Goal: Task Accomplishment & Management: Complete application form

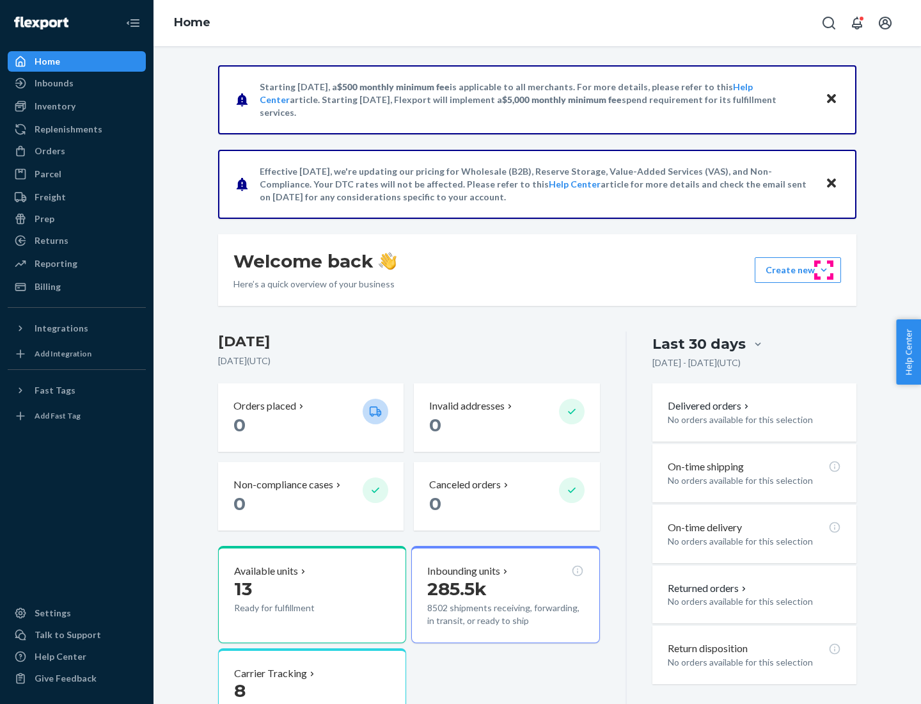
click at [824, 270] on button "Create new Create new inbound Create new order Create new product" at bounding box center [798, 270] width 86 height 26
click at [77, 83] on div "Inbounds" at bounding box center [77, 83] width 136 height 18
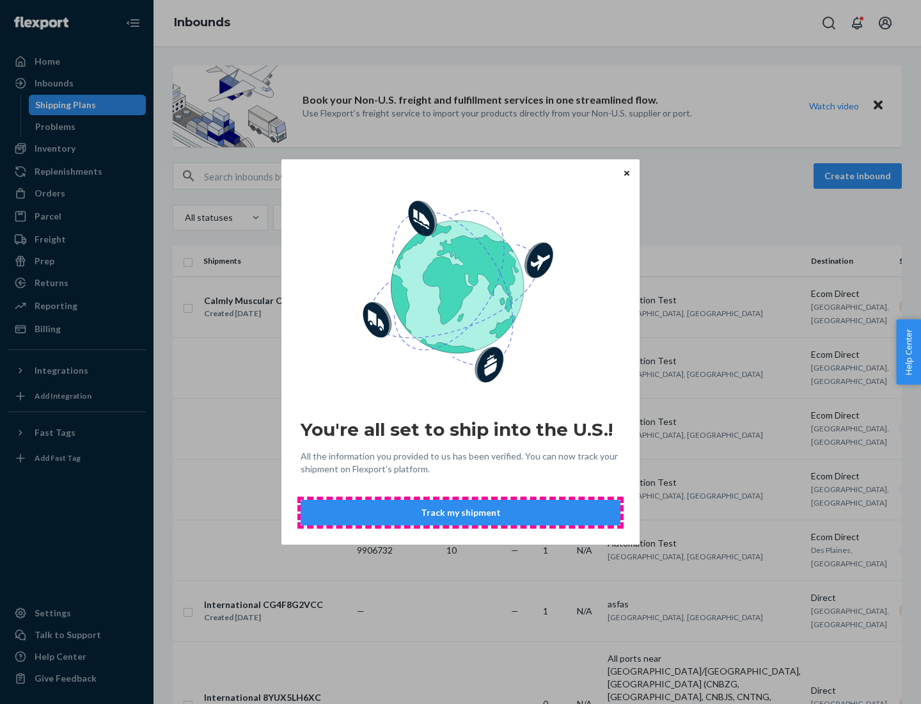
click at [461, 513] on button "Track my shipment" at bounding box center [461, 513] width 320 height 26
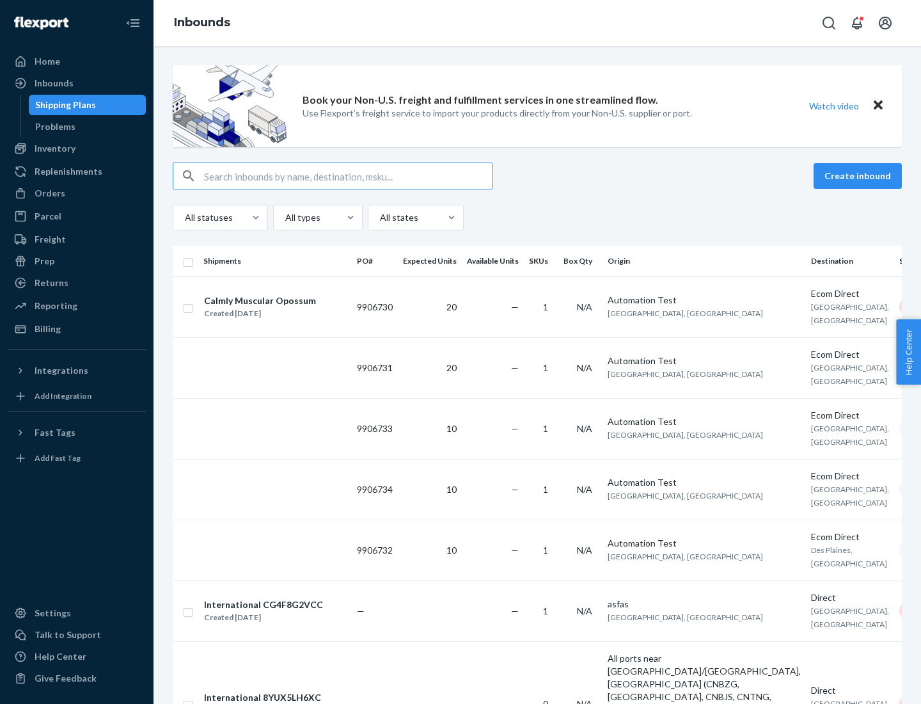
click at [860, 176] on button "Create inbound" at bounding box center [858, 176] width 88 height 26
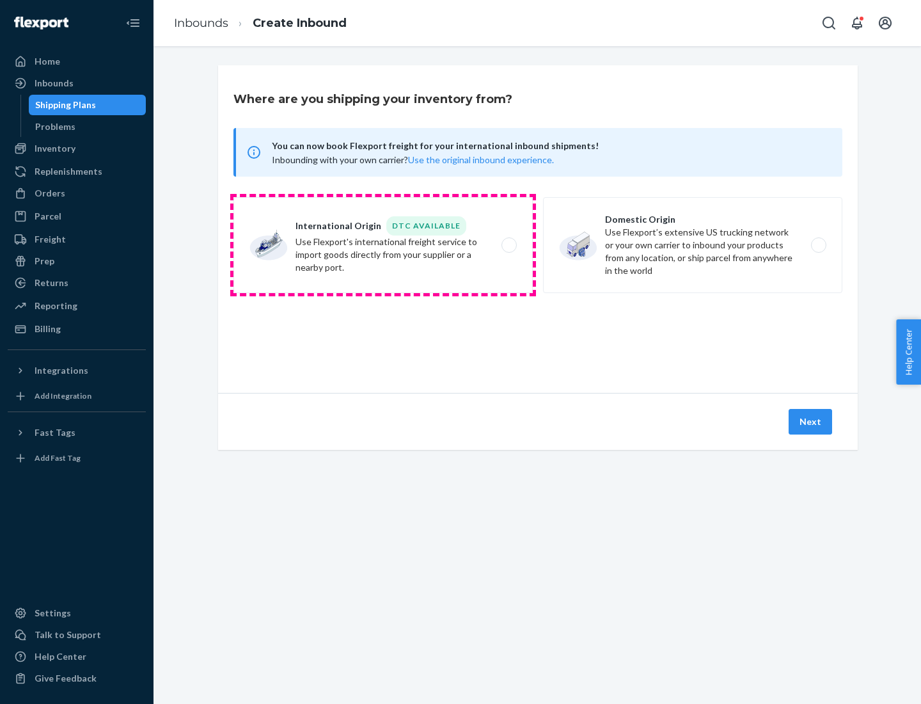
click at [383, 245] on label "International Origin DTC Available Use Flexport's international freight service…" at bounding box center [383, 245] width 299 height 96
click at [509, 245] on input "International Origin DTC Available Use Flexport's international freight service…" at bounding box center [513, 245] width 8 height 8
radio input "true"
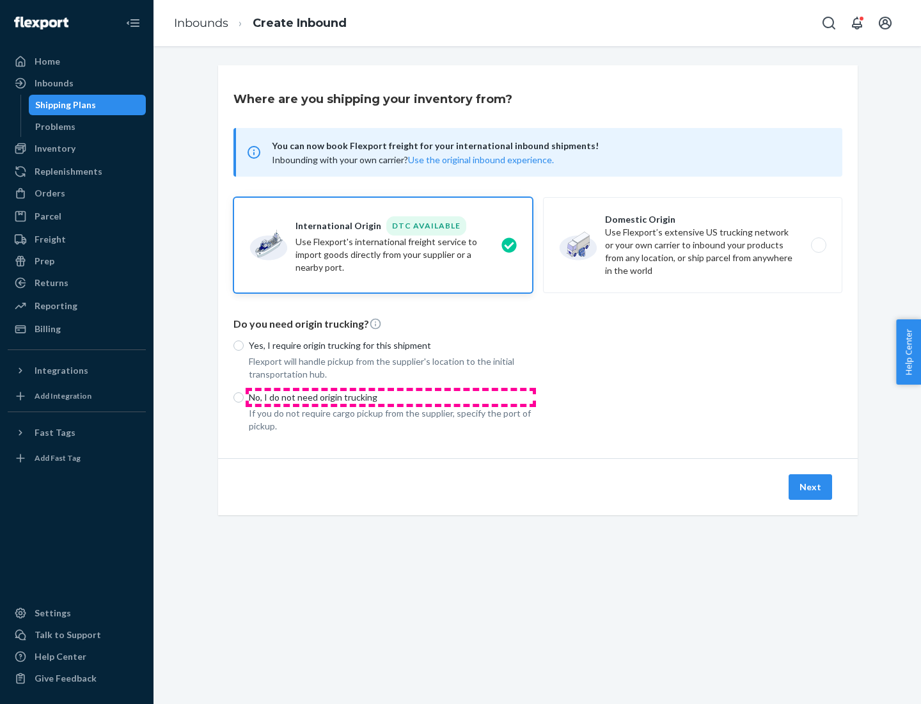
click at [391, 397] on p "No, I do not need origin trucking" at bounding box center [391, 397] width 284 height 13
click at [244, 397] on input "No, I do not need origin trucking" at bounding box center [239, 397] width 10 height 10
radio input "true"
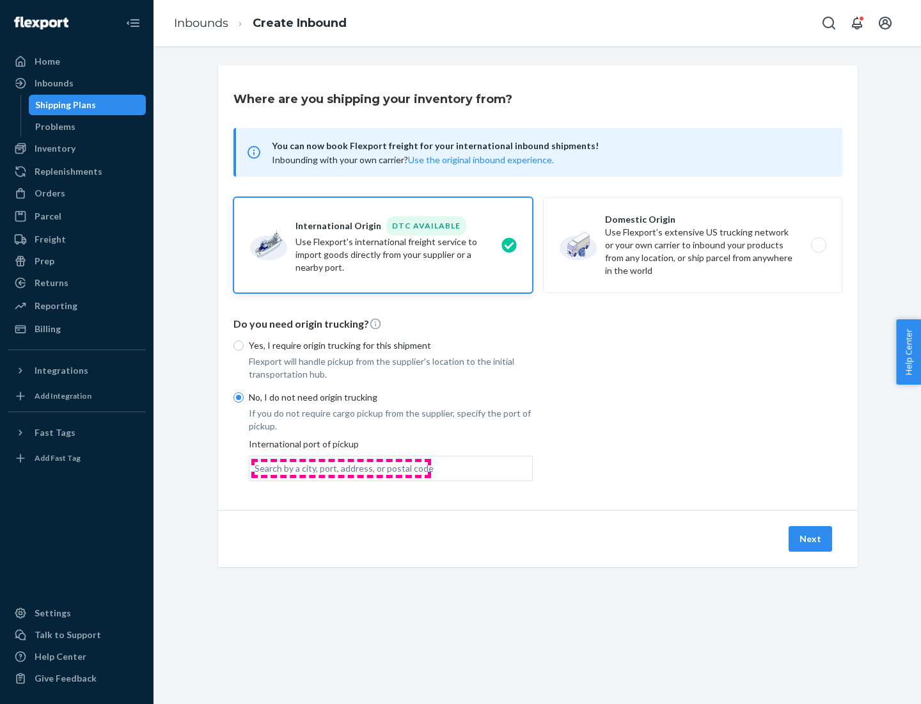
click at [341, 468] on div "Search by a city, port, address, or postal code" at bounding box center [344, 468] width 179 height 13
click at [256, 468] on input "Search by a city, port, address, or postal code" at bounding box center [255, 468] width 1 height 13
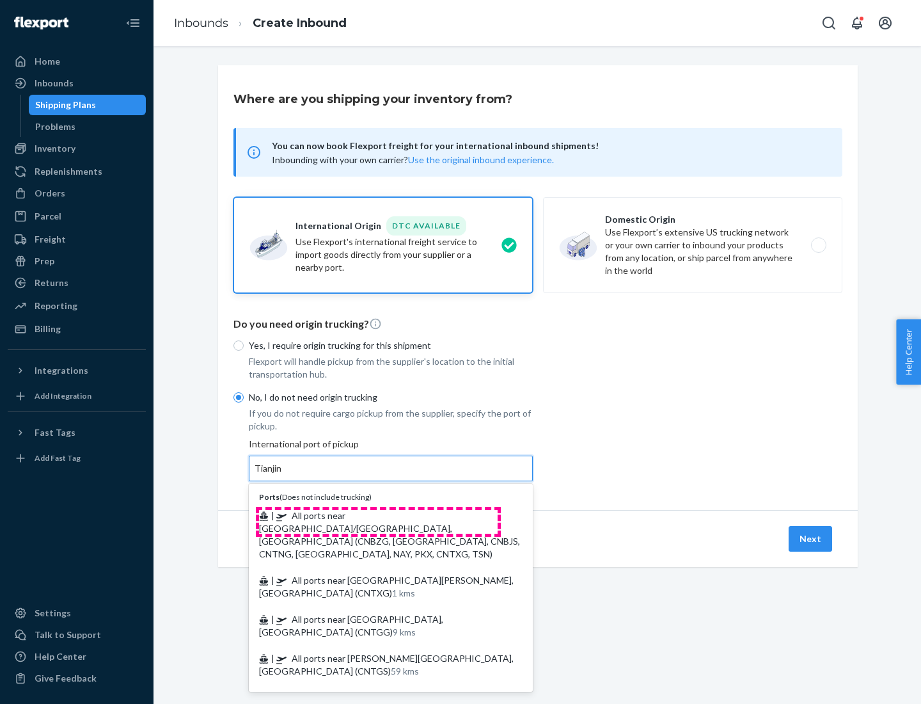
click at [378, 515] on span "| All ports near [GEOGRAPHIC_DATA]/[GEOGRAPHIC_DATA], [GEOGRAPHIC_DATA] (CNBZG,…" at bounding box center [389, 534] width 261 height 49
click at [283, 475] on input "Tianjin" at bounding box center [269, 468] width 28 height 13
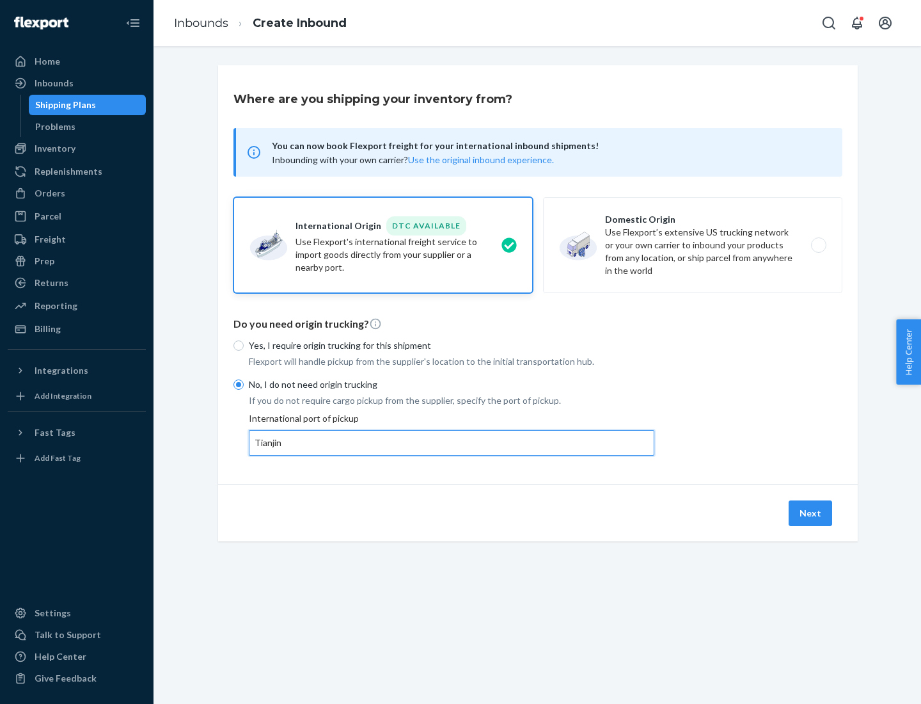
type input "All ports near [GEOGRAPHIC_DATA]/[GEOGRAPHIC_DATA], [GEOGRAPHIC_DATA] (CNBZG, […"
click at [811, 513] on button "Next" at bounding box center [811, 513] width 44 height 26
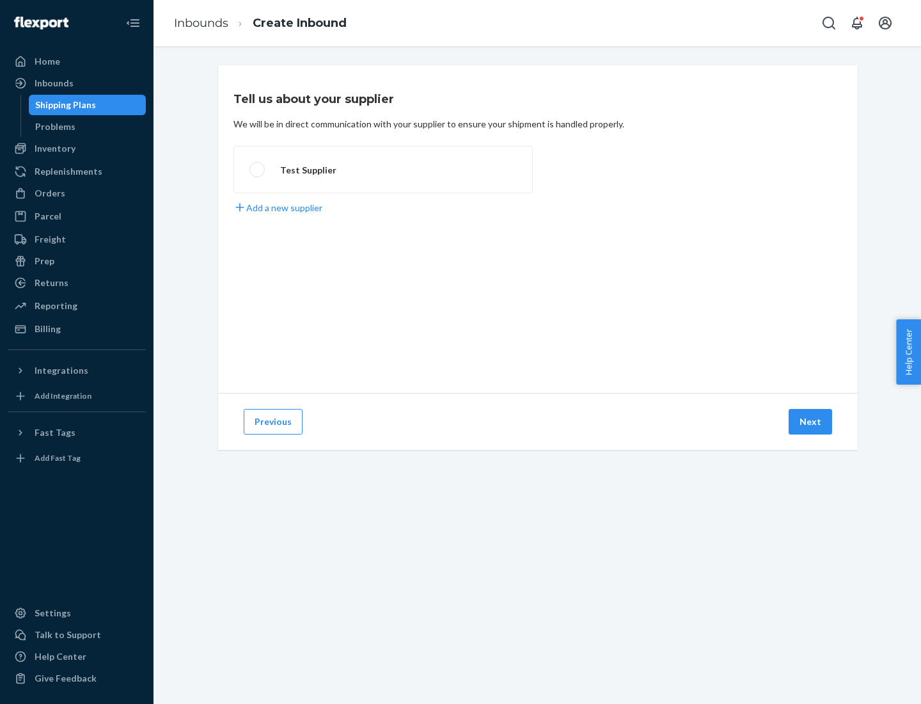
click at [383, 170] on label "Test Supplier" at bounding box center [383, 169] width 299 height 47
click at [258, 170] on input "Test Supplier" at bounding box center [254, 170] width 8 height 8
radio input "true"
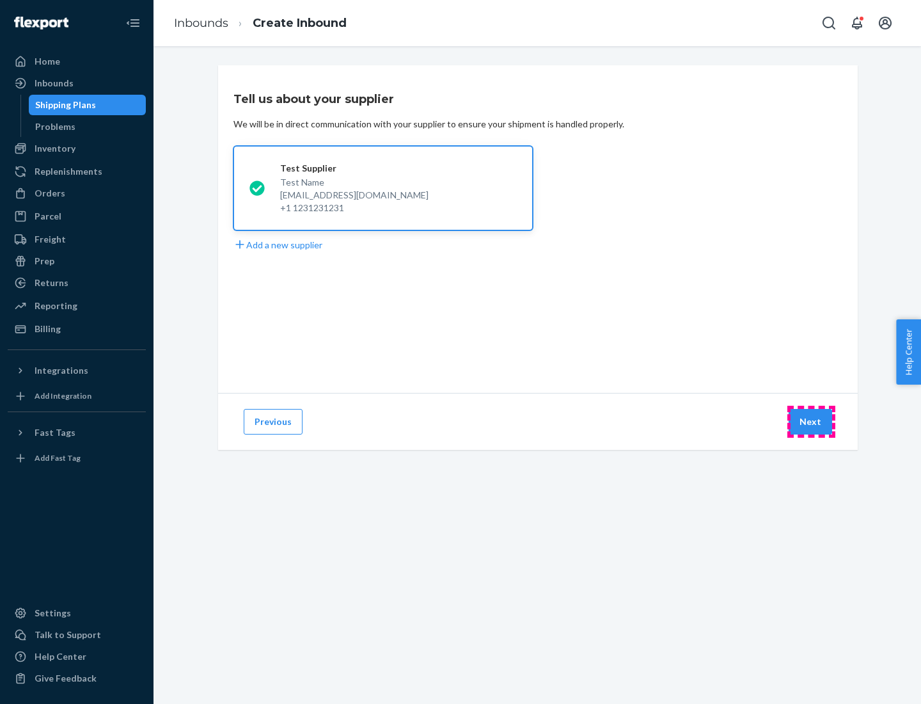
click at [811, 422] on button "Next" at bounding box center [811, 422] width 44 height 26
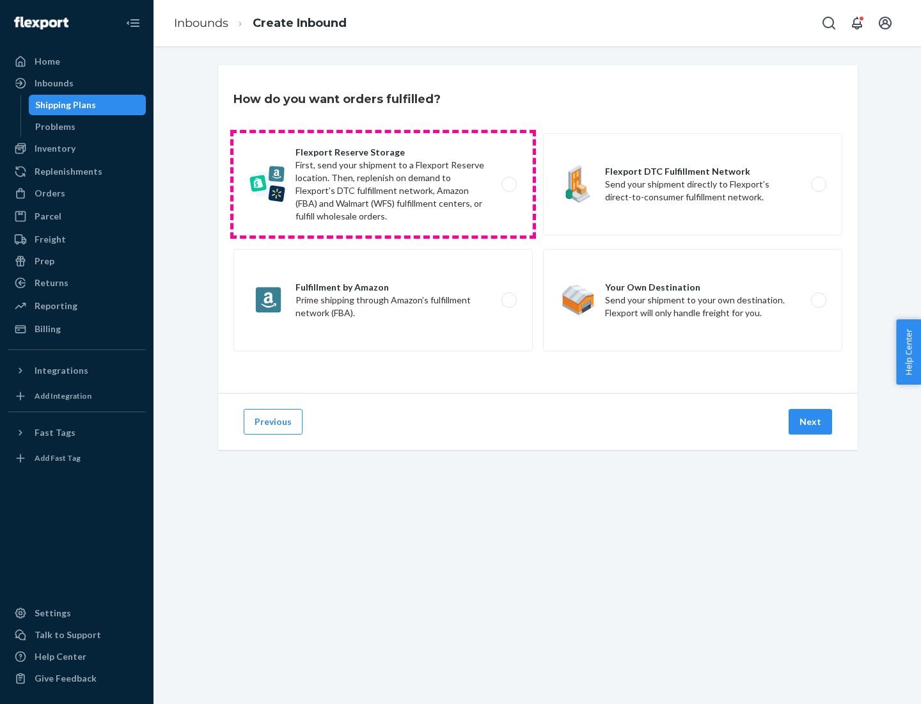
click at [383, 184] on label "Flexport Reserve Storage First, send your shipment to a Flexport Reserve locati…" at bounding box center [383, 184] width 299 height 102
click at [509, 184] on input "Flexport Reserve Storage First, send your shipment to a Flexport Reserve locati…" at bounding box center [513, 184] width 8 height 8
radio input "true"
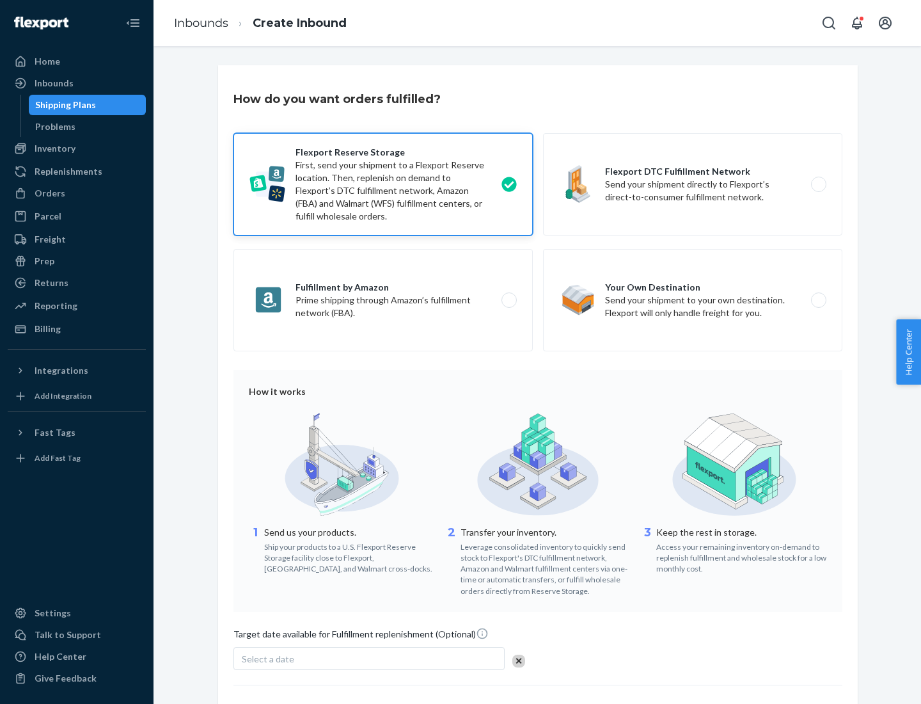
scroll to position [105, 0]
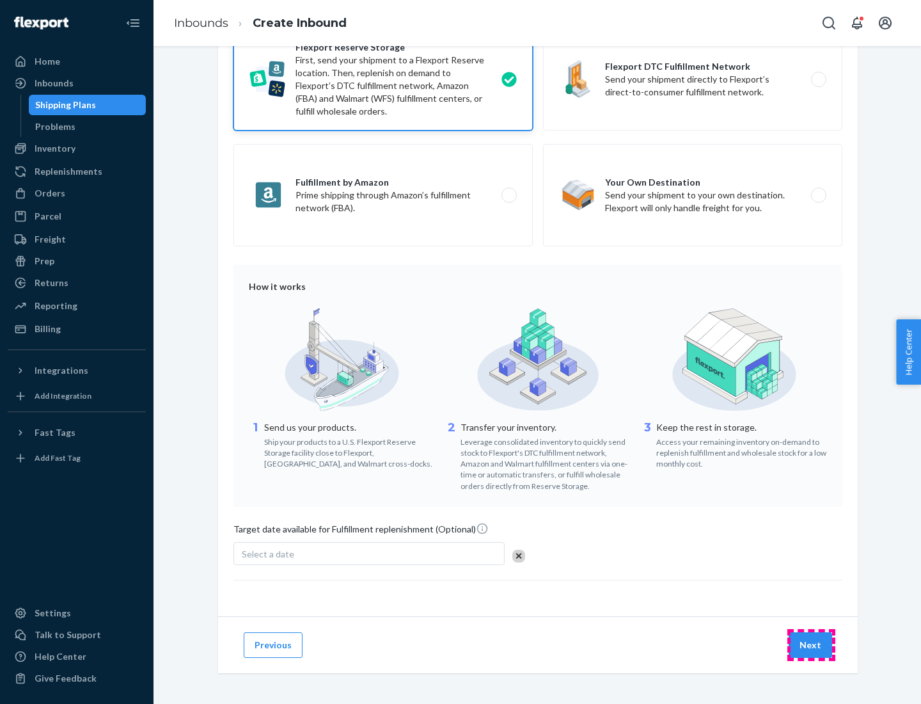
click at [811, 644] on button "Next" at bounding box center [811, 645] width 44 height 26
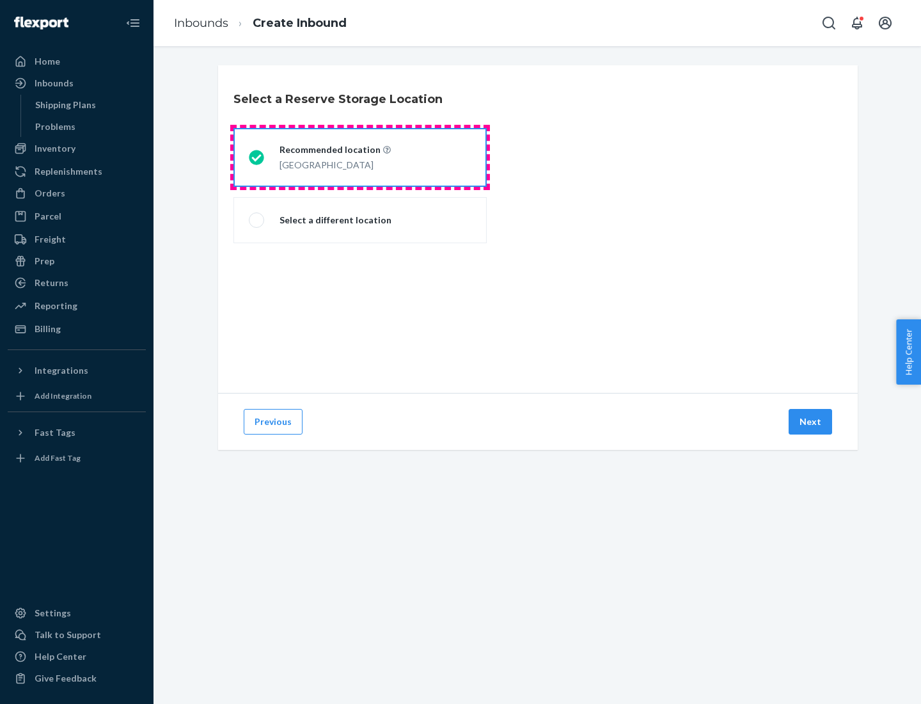
click at [360, 157] on div "[GEOGRAPHIC_DATA]" at bounding box center [335, 163] width 111 height 15
click at [257, 157] on input "Recommended location [GEOGRAPHIC_DATA]" at bounding box center [253, 158] width 8 height 8
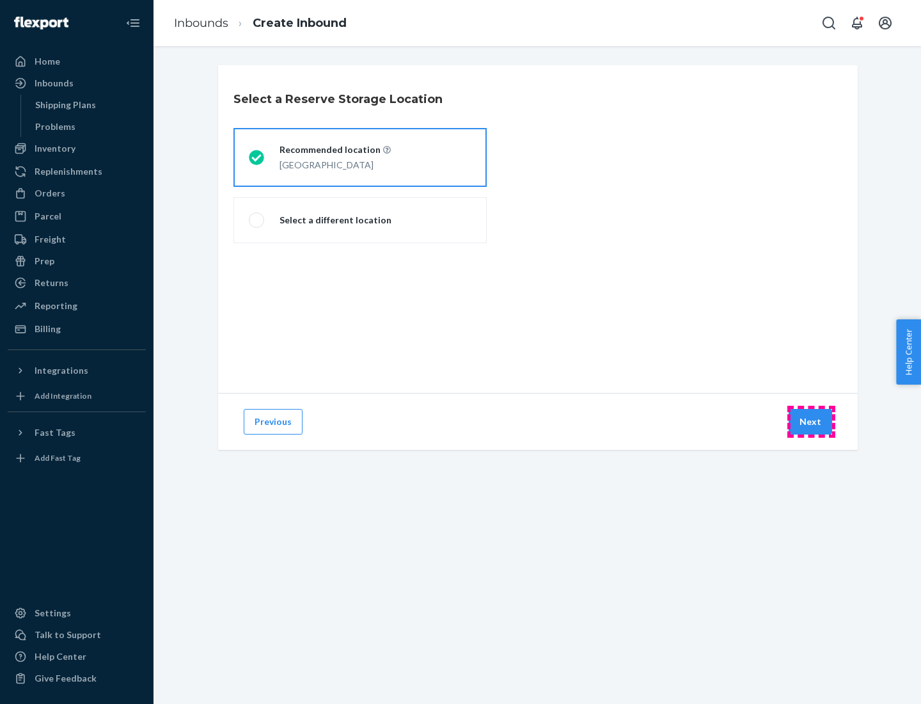
click at [811, 422] on button "Next" at bounding box center [811, 422] width 44 height 26
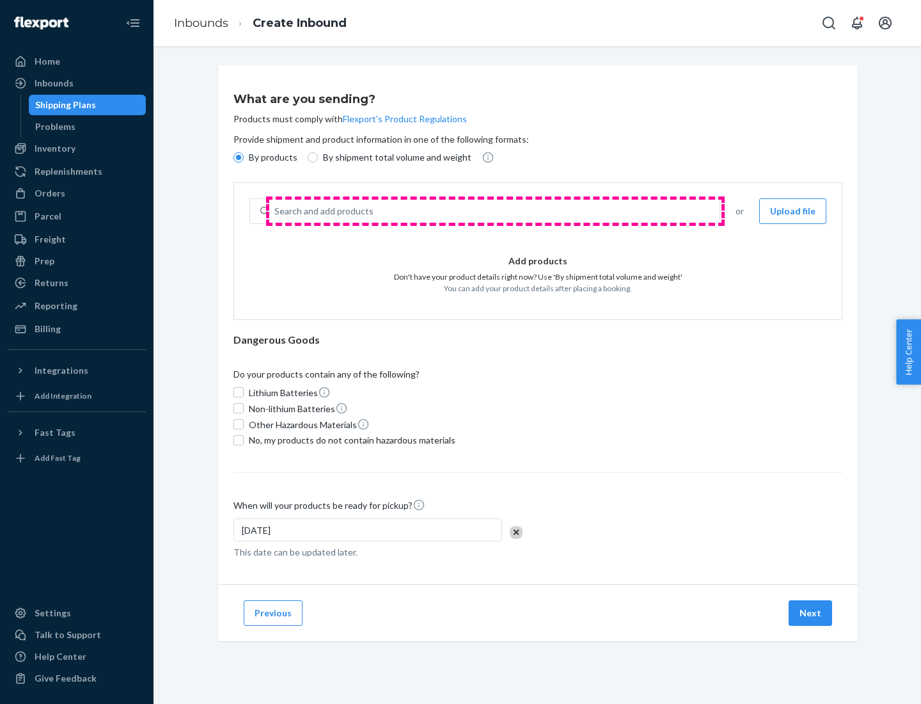
click at [495, 211] on div "Search and add products" at bounding box center [494, 211] width 451 height 23
click at [276, 211] on input "Search and add products" at bounding box center [275, 211] width 1 height 13
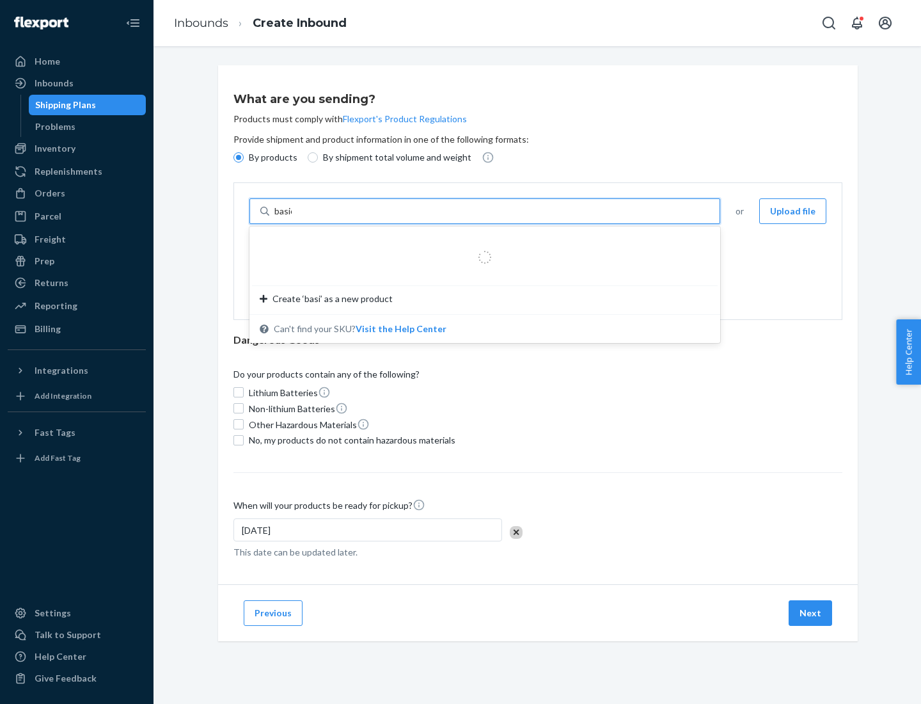
type input "basic"
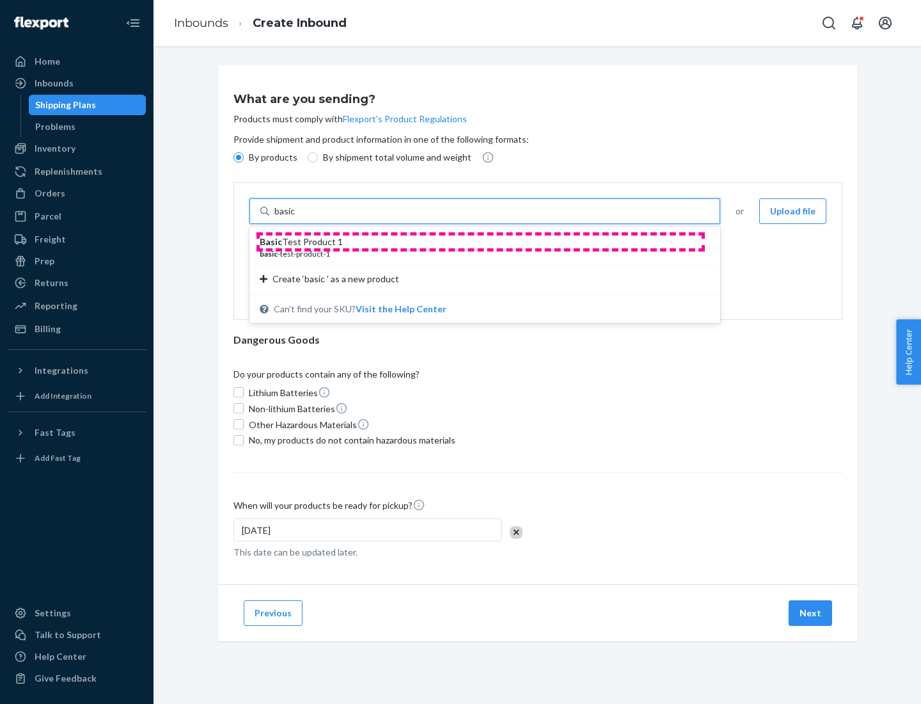
click at [481, 242] on div "Basic Test Product 1" at bounding box center [480, 241] width 440 height 13
click at [298, 218] on input "basic" at bounding box center [286, 211] width 23 height 13
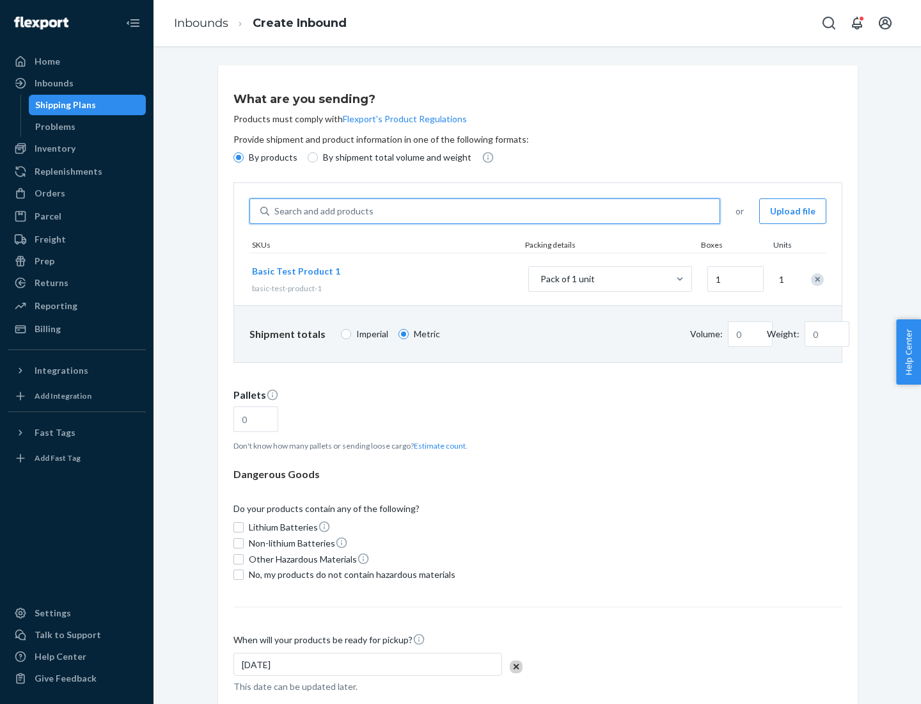
type input "1"
type input "1.09"
type input "3.27"
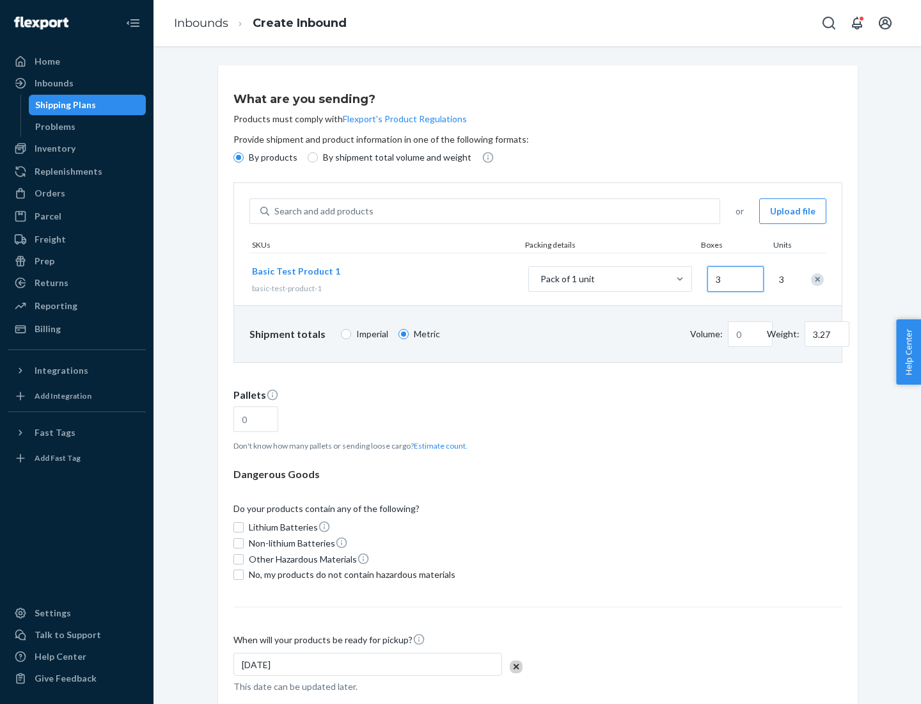
type input "30"
type input "0.01"
type input "32.66"
type input "300"
type input "0.07"
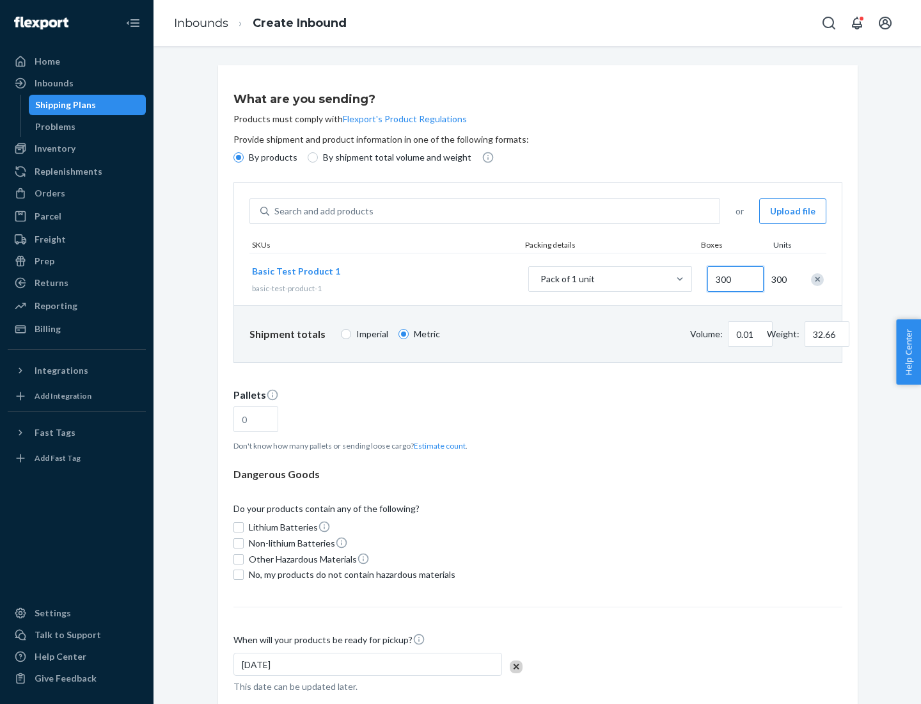
type input "326.59"
type input "3000"
type input "0.68"
type input "3265.86"
type input "1"
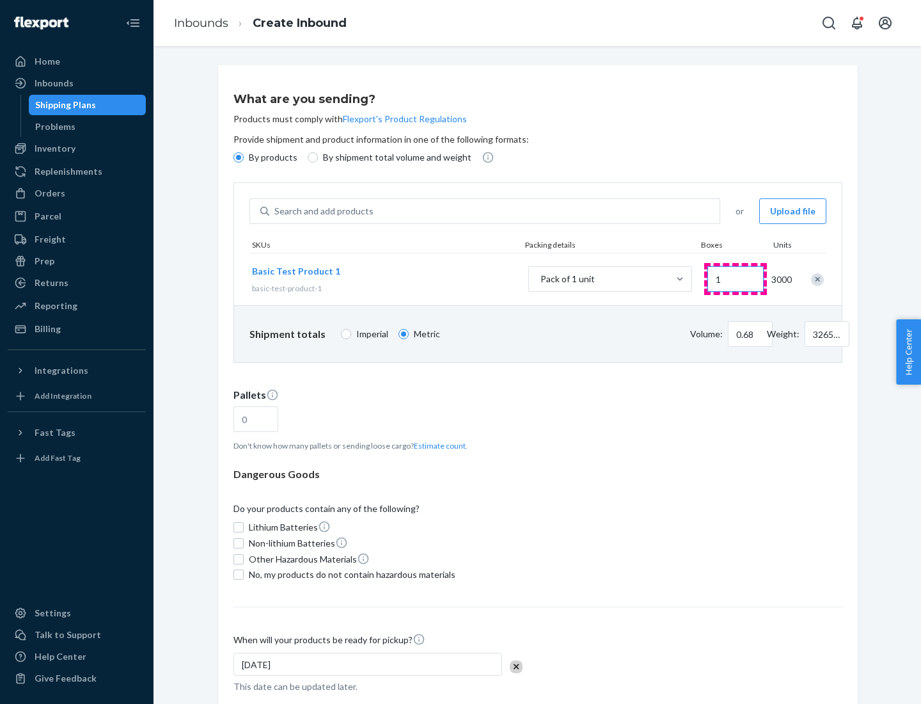
type input "1.09"
type input "10"
type input "10.89"
type input "100"
type input "0.02"
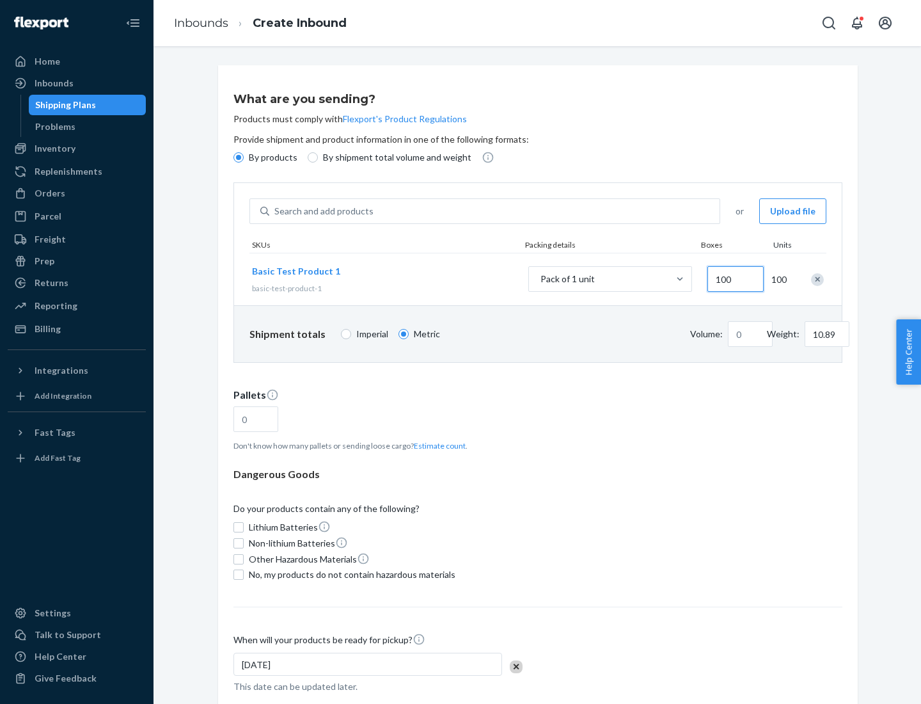
type input "108.86"
type input "1000"
type input "0.23"
type input "1088.62"
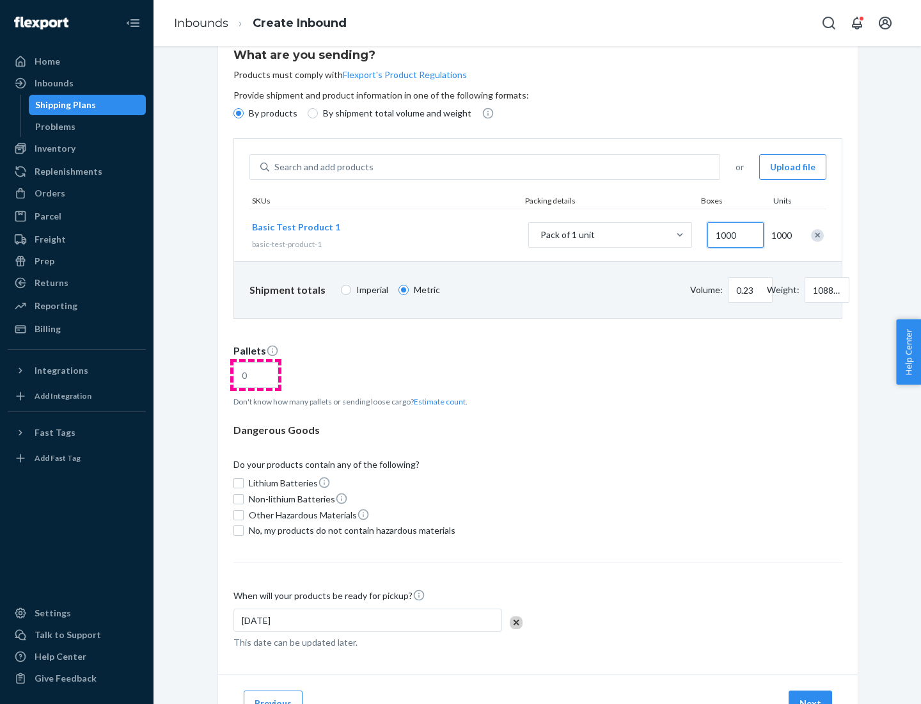
type input "1000"
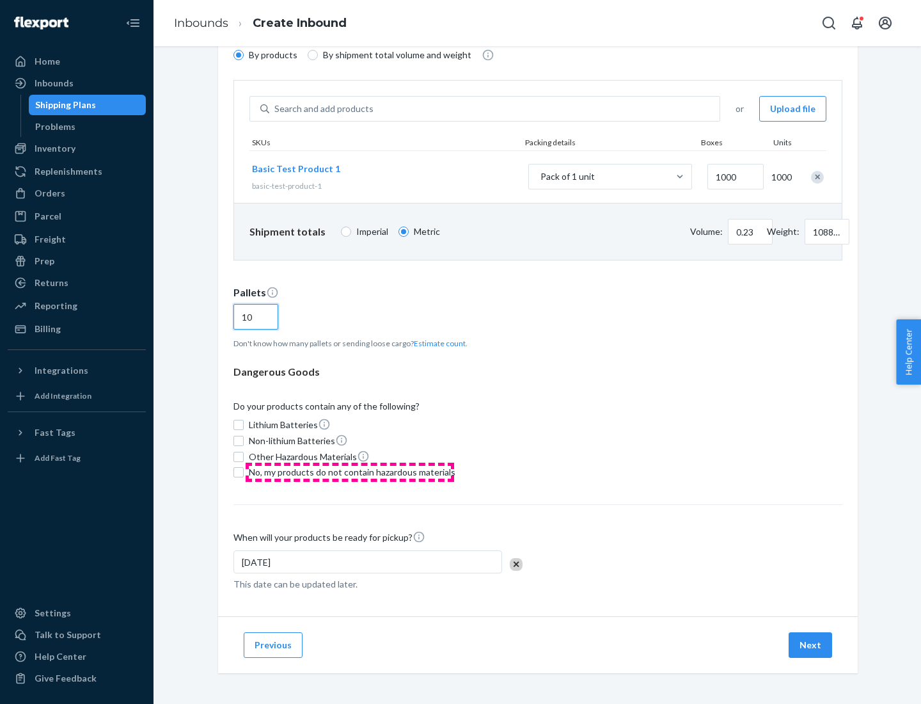
type input "10"
click at [350, 472] on span "No, my products do not contain hazardous materials" at bounding box center [352, 472] width 207 height 13
click at [244, 472] on input "No, my products do not contain hazardous materials" at bounding box center [239, 472] width 10 height 10
checkbox input "true"
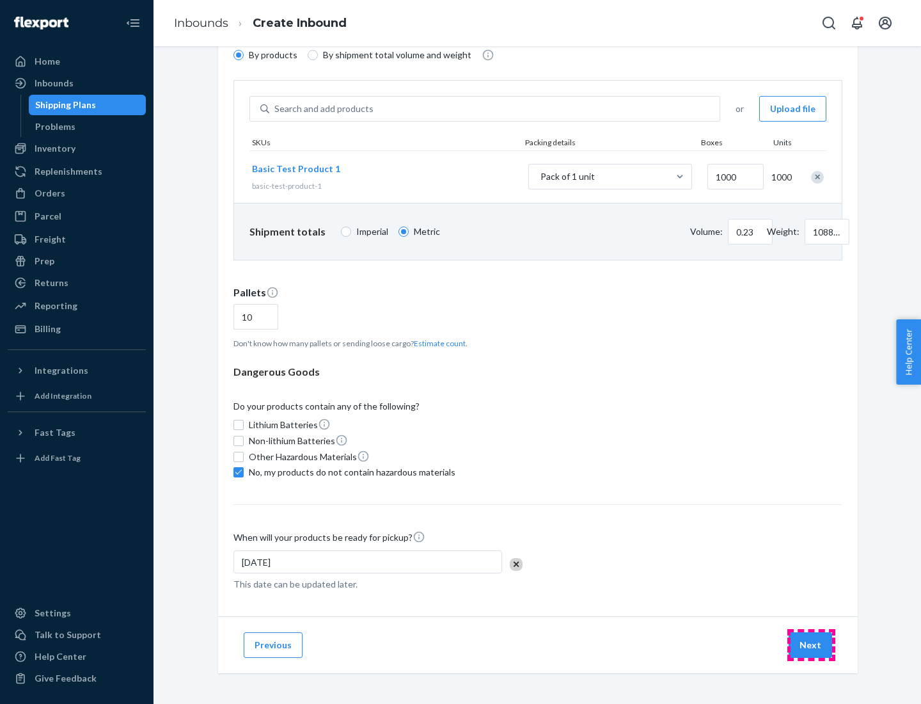
click at [811, 645] on button "Next" at bounding box center [811, 645] width 44 height 26
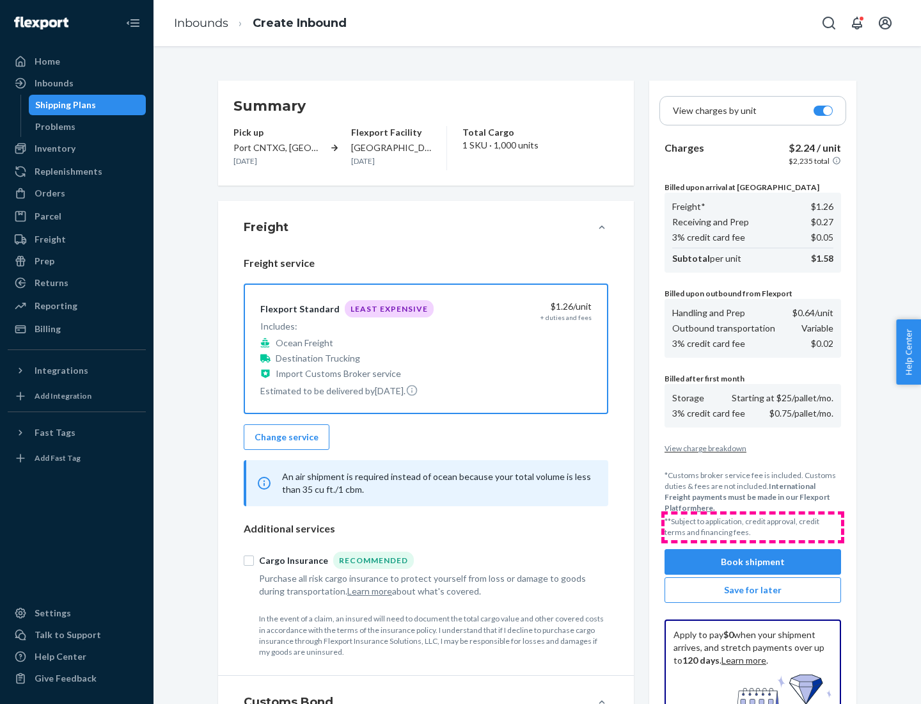
scroll to position [187, 0]
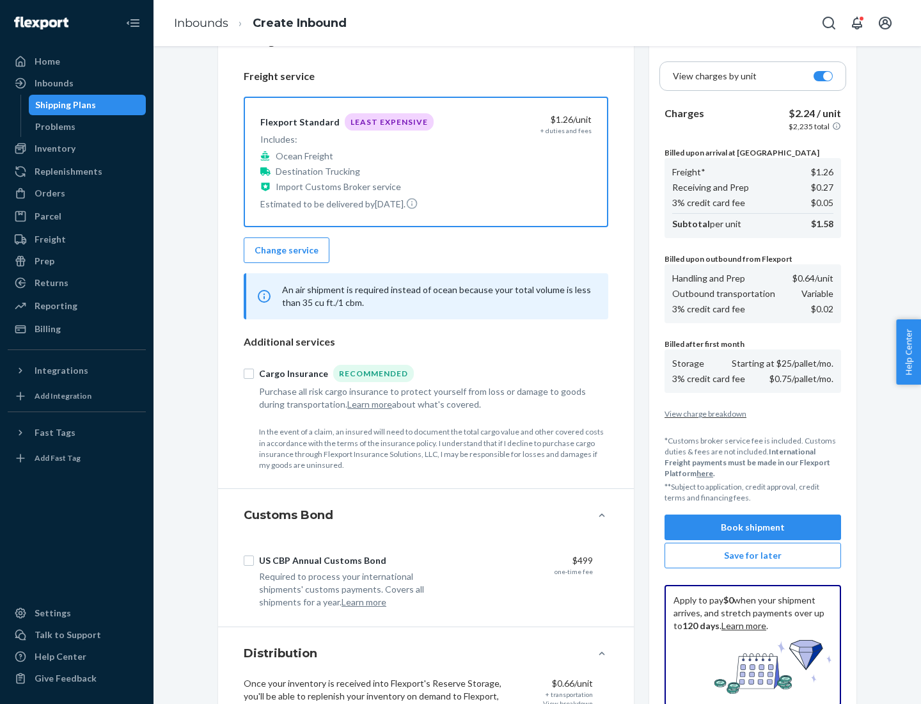
click at [753, 527] on button "Book shipment" at bounding box center [753, 527] width 177 height 26
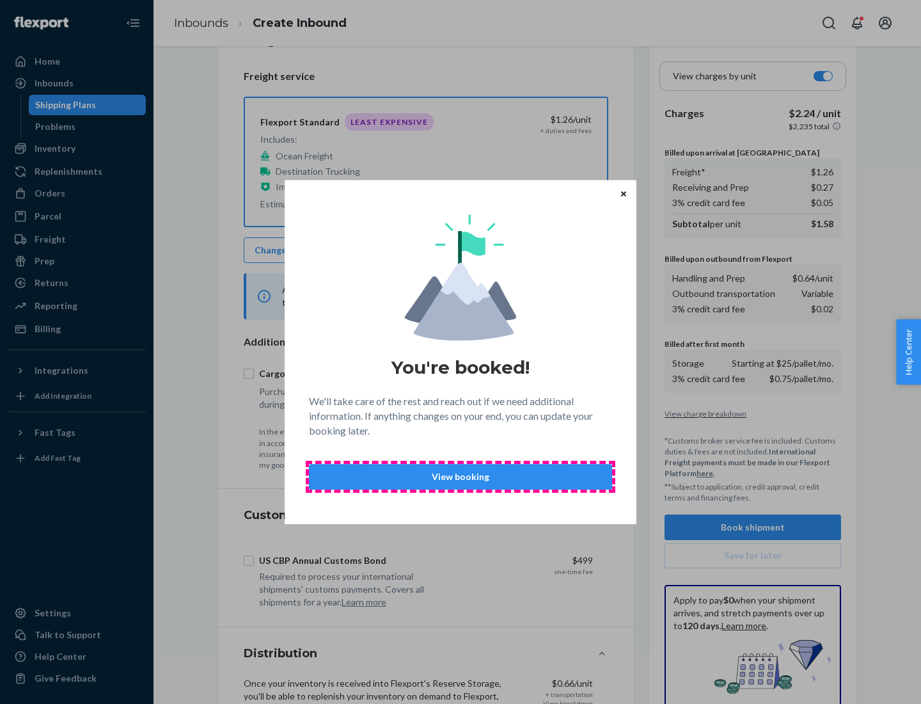
click at [461, 476] on p "View booking" at bounding box center [461, 476] width 282 height 13
